Goal: Task Accomplishment & Management: Manage account settings

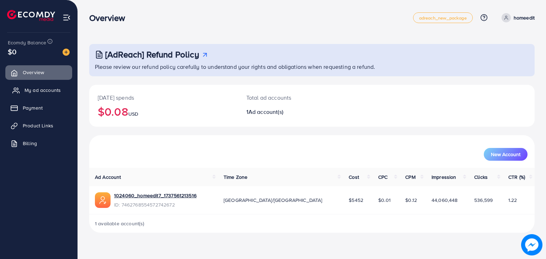
drag, startPoint x: 94, startPoint y: 130, endPoint x: 28, endPoint y: 91, distance: 77.3
click at [94, 130] on div "Today's spends $0.08 USD Total ad accounts 1 Ad account(s)" at bounding box center [311, 110] width 445 height 50
click at [28, 91] on span "My ad accounts" at bounding box center [43, 90] width 36 height 7
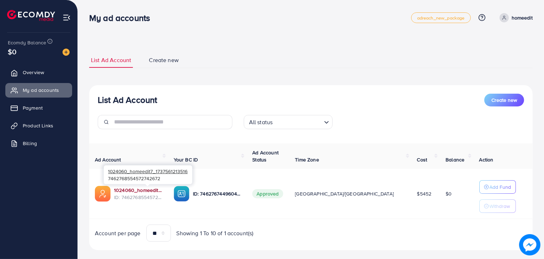
click at [155, 190] on link "1024060_homeedit7_1737561213516" at bounding box center [138, 190] width 48 height 7
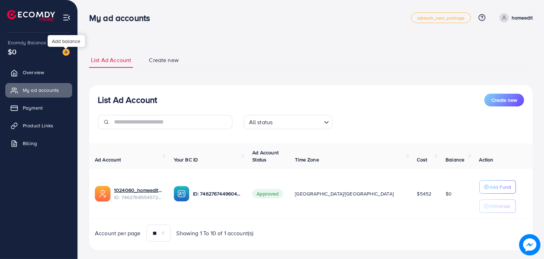
click at [67, 50] on img at bounding box center [66, 52] width 7 height 7
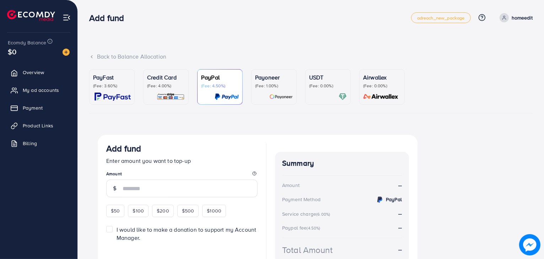
click at [159, 93] on img at bounding box center [171, 97] width 28 height 8
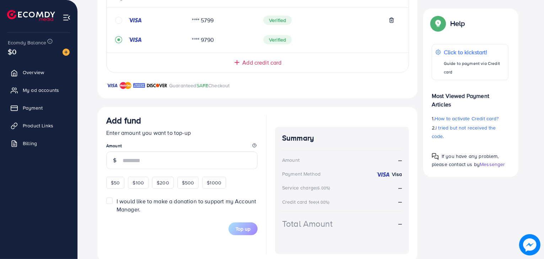
scroll to position [188, 0]
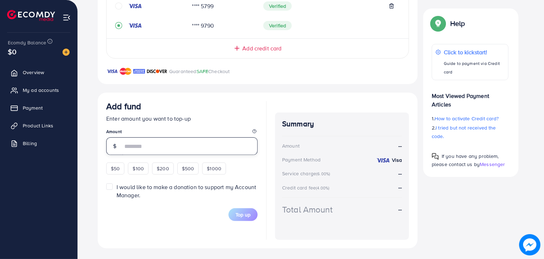
click at [153, 138] on input "number" at bounding box center [190, 146] width 135 height 18
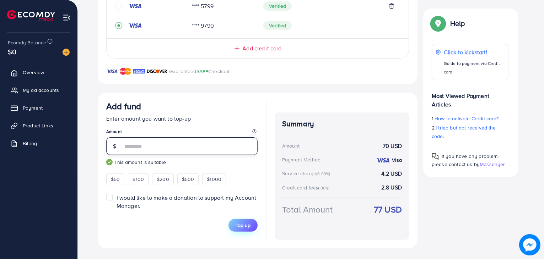
type input "**"
click at [243, 222] on span "Top up" at bounding box center [243, 225] width 15 height 7
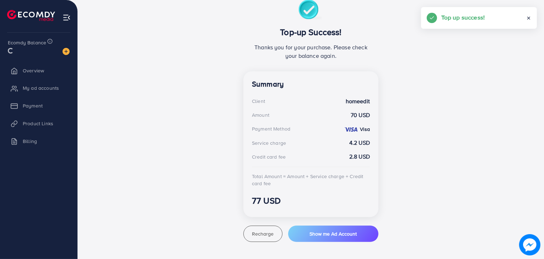
scroll to position [135, 0]
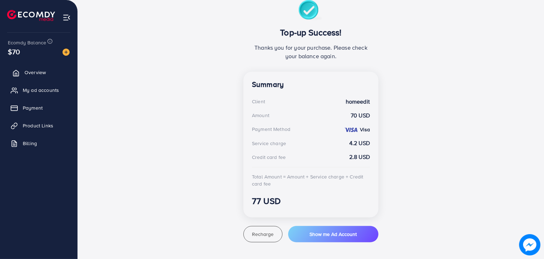
click at [40, 74] on span "Overview" at bounding box center [35, 72] width 21 height 7
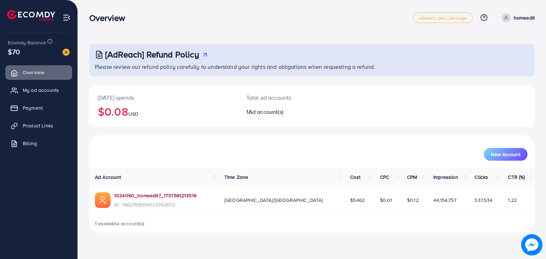
click at [172, 195] on link "1024060_homeedit7_1737561213516" at bounding box center [155, 195] width 82 height 7
click at [40, 99] on ul "Overview My ad accounts Payment Product Links Billing" at bounding box center [38, 111] width 77 height 96
click at [40, 91] on span "My ad accounts" at bounding box center [43, 90] width 36 height 7
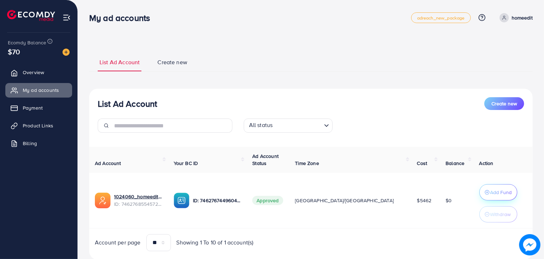
click at [490, 189] on p "Add Fund" at bounding box center [501, 192] width 22 height 9
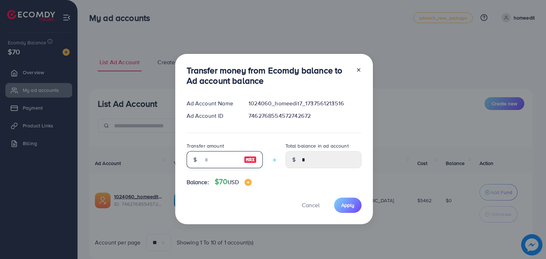
click at [223, 161] on input "number" at bounding box center [221, 159] width 36 height 17
type input "*"
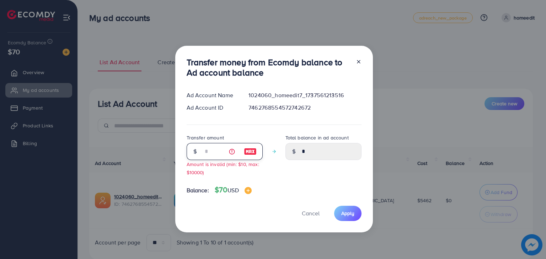
type input "****"
type input "**"
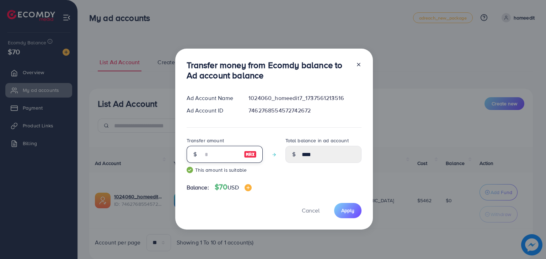
type input "*****"
type input "**"
click at [344, 208] on span "Apply" at bounding box center [347, 210] width 13 height 7
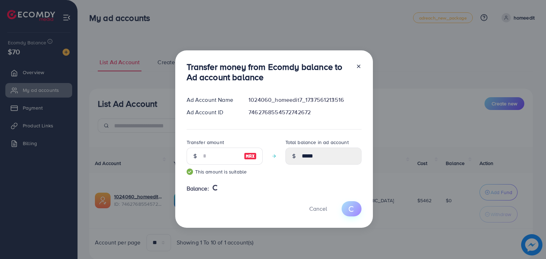
type input "*"
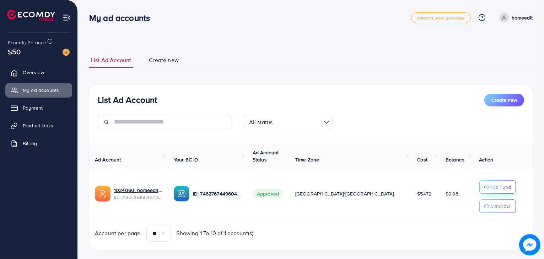
click at [484, 185] on circle "button" at bounding box center [486, 187] width 4 height 4
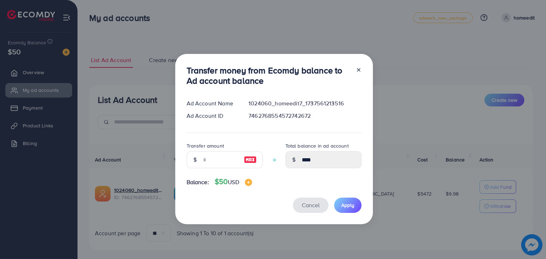
click at [313, 210] on button "Cancel" at bounding box center [311, 205] width 36 height 15
